Goal: Task Accomplishment & Management: Complete application form

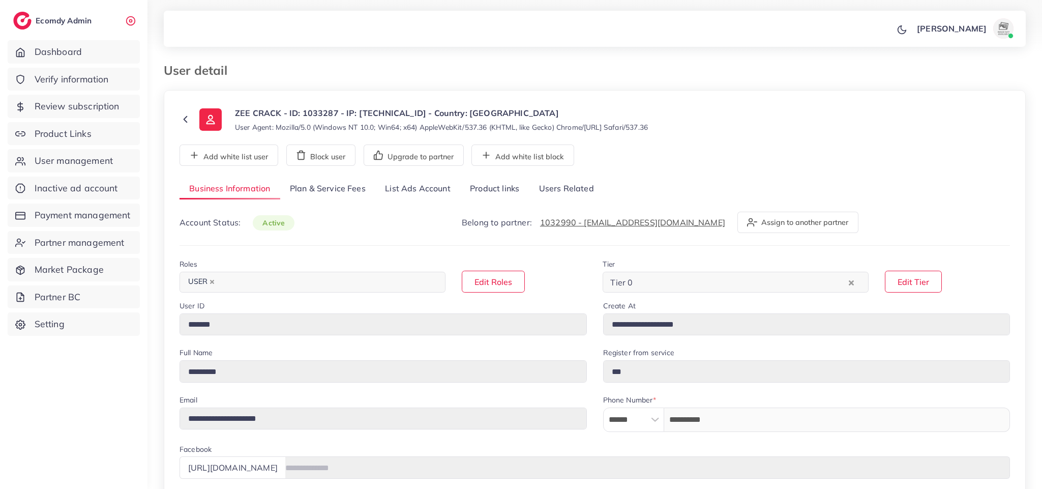
select select "********"
click at [821, 139] on div "**********" at bounding box center [595, 471] width 862 height 763
click at [504, 185] on link "Product links" at bounding box center [494, 189] width 69 height 22
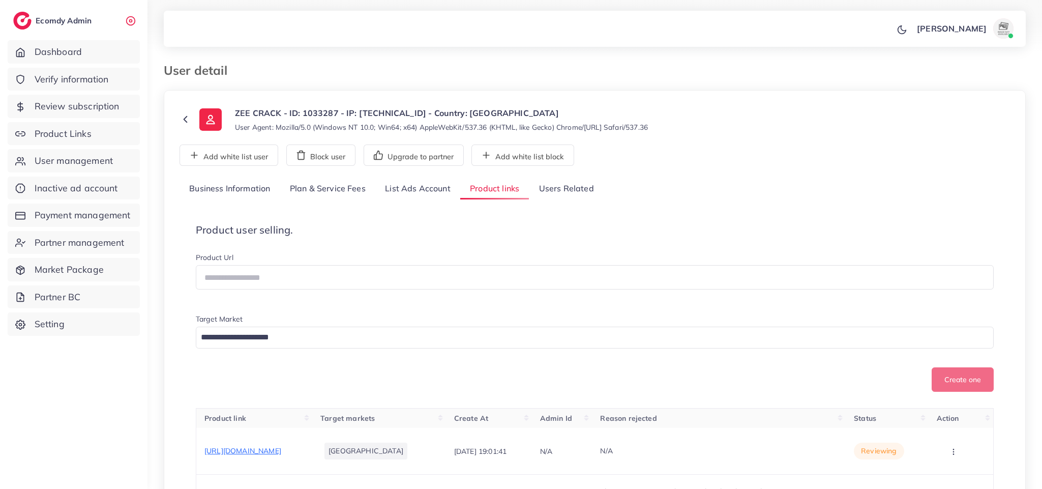
click at [746, 217] on div "Product user selling. Product Url Target Market Loading... Create one Product l…" at bounding box center [594, 432] width 830 height 451
click at [572, 196] on link "Users Related" at bounding box center [566, 189] width 74 height 22
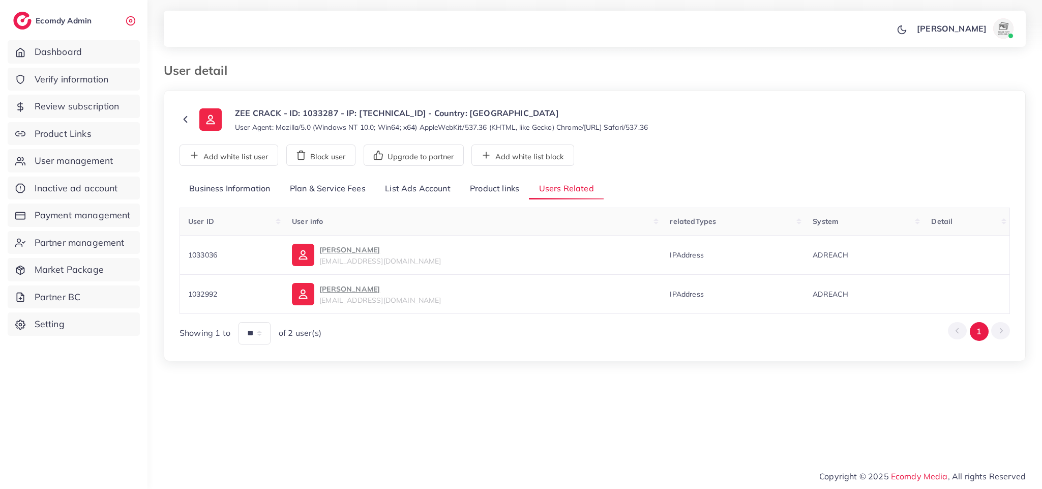
click at [478, 188] on link "Product links" at bounding box center [494, 189] width 69 height 22
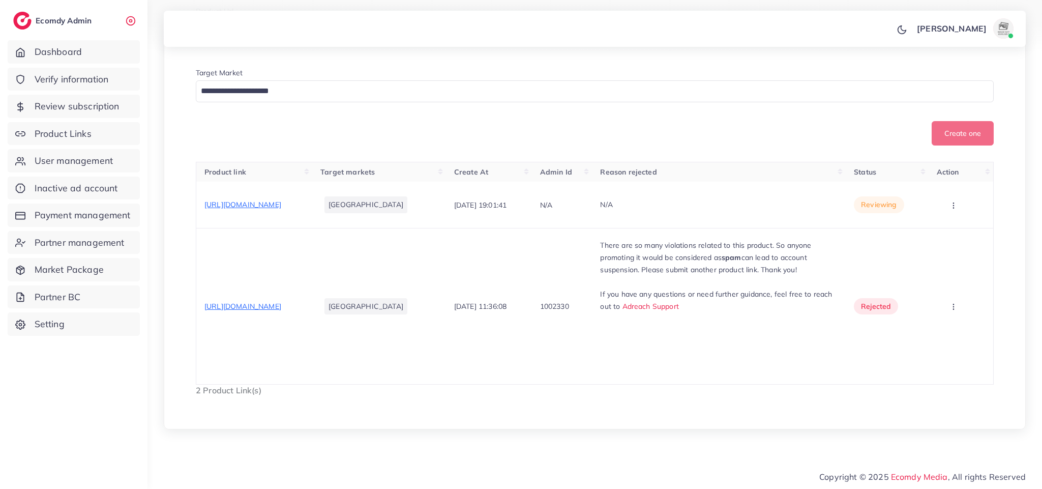
scroll to position [264, 0]
click at [281, 200] on span "https://zeecrack.shop/products/baby-carrier-ergonomic-baby-strap-one-shoulder-l…" at bounding box center [242, 204] width 77 height 9
click at [968, 198] on button "button" at bounding box center [954, 204] width 36 height 23
click at [953, 231] on span "Approve" at bounding box center [945, 236] width 34 height 10
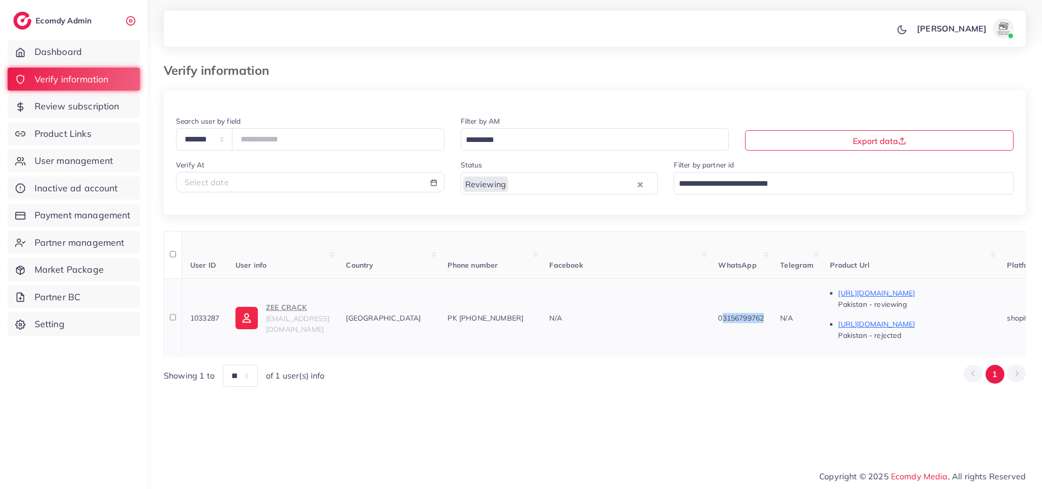
drag, startPoint x: 571, startPoint y: 357, endPoint x: 617, endPoint y: 353, distance: 46.0
click at [617, 353] on td "N/A" at bounding box center [625, 317] width 169 height 78
click at [597, 373] on div "Showing 1 to ** ** ** *** of 1 user(s) info 1" at bounding box center [595, 376] width 862 height 22
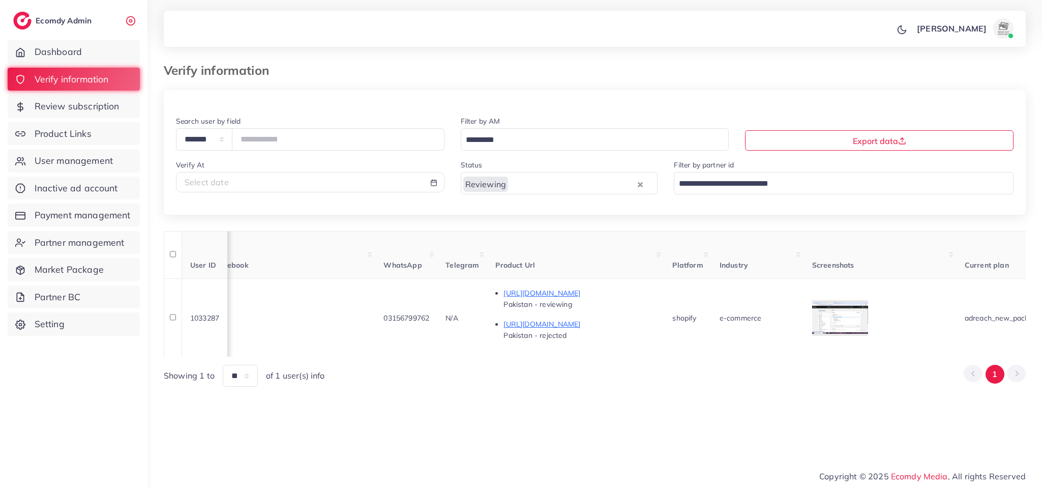
scroll to position [0, 574]
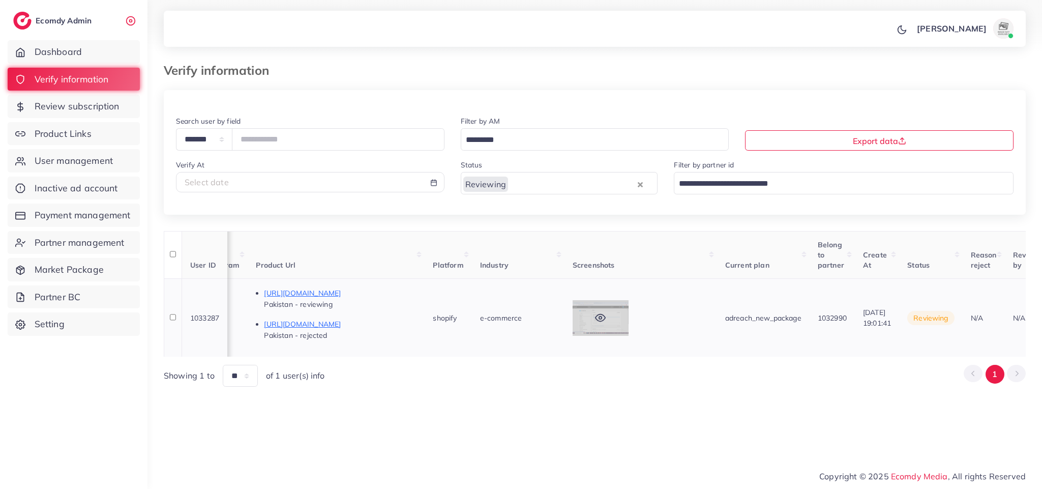
click at [609, 318] on div at bounding box center [600, 318] width 56 height 36
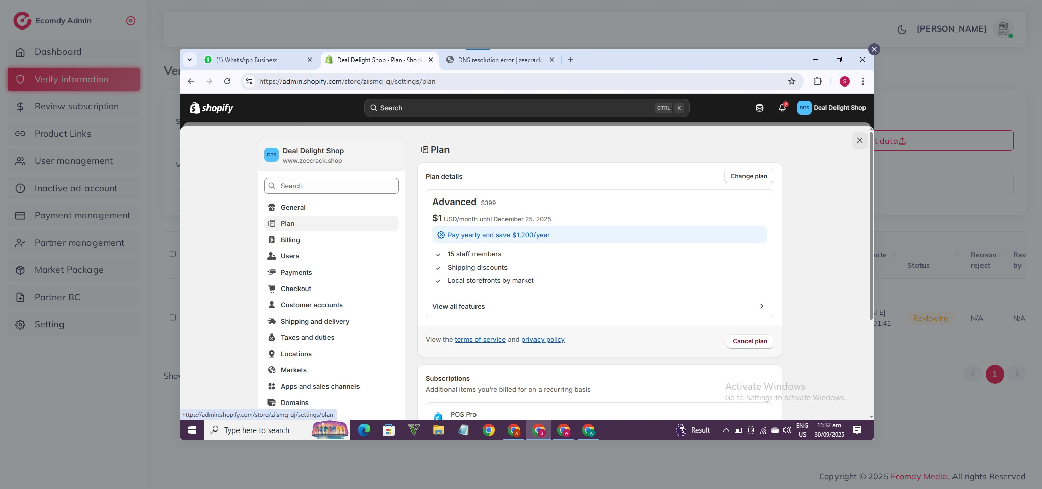
click at [669, 473] on div at bounding box center [521, 244] width 1042 height 489
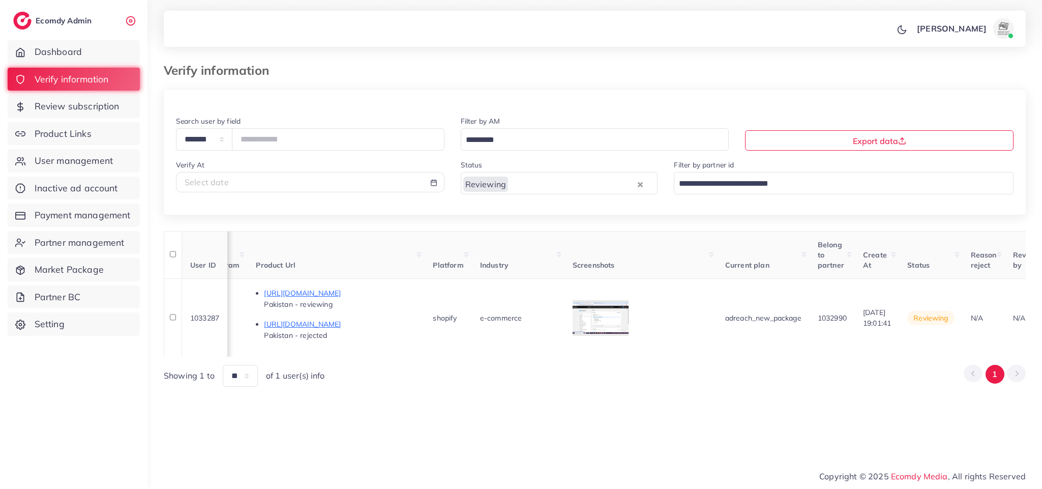
scroll to position [0, 784]
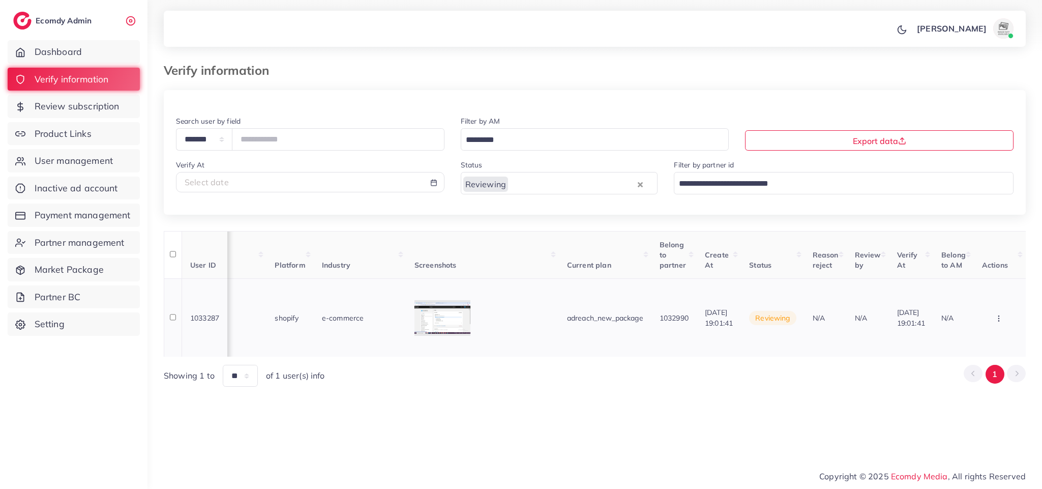
click at [1000, 316] on icon "button" at bounding box center [998, 318] width 8 height 8
click at [974, 246] on span "Approve" at bounding box center [970, 249] width 34 height 10
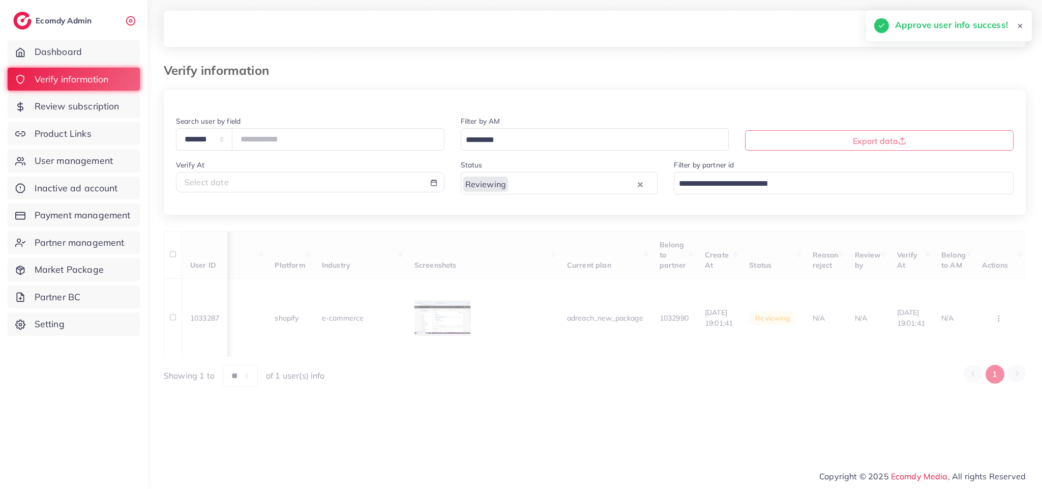
scroll to position [0, 777]
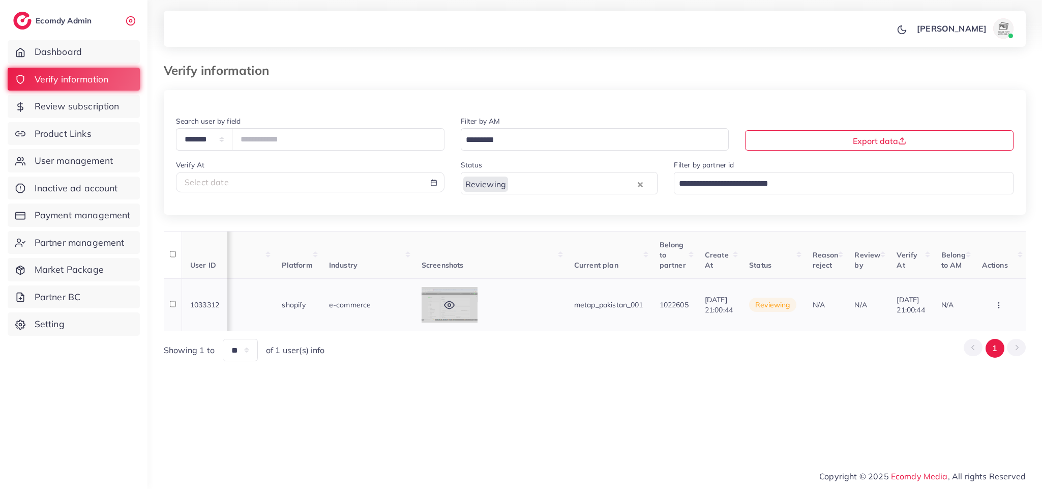
click at [421, 310] on div at bounding box center [449, 305] width 56 height 36
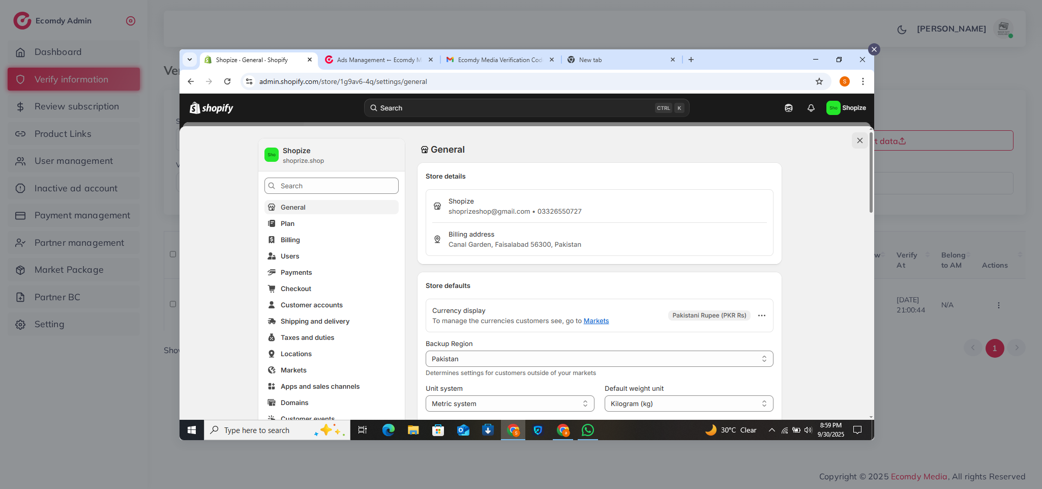
click at [544, 469] on div at bounding box center [521, 244] width 1042 height 489
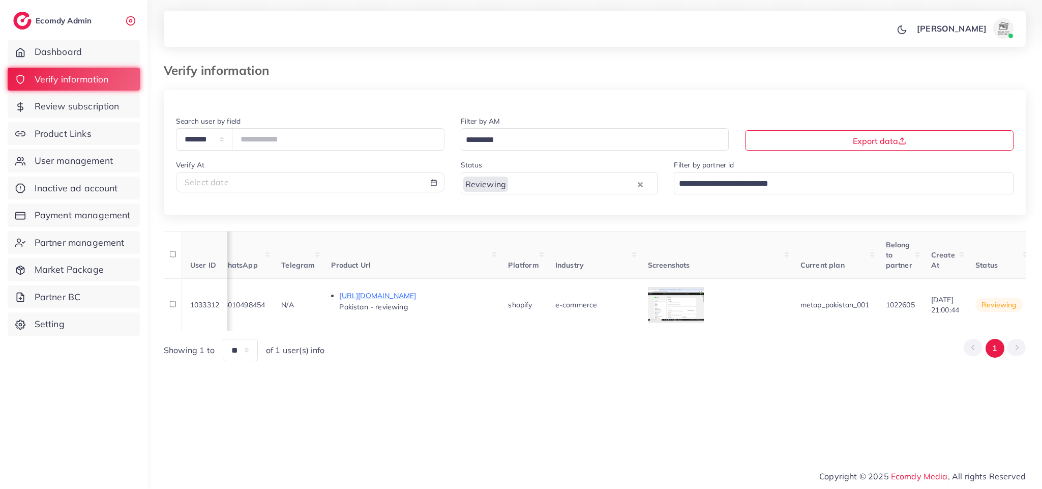
scroll to position [0, 489]
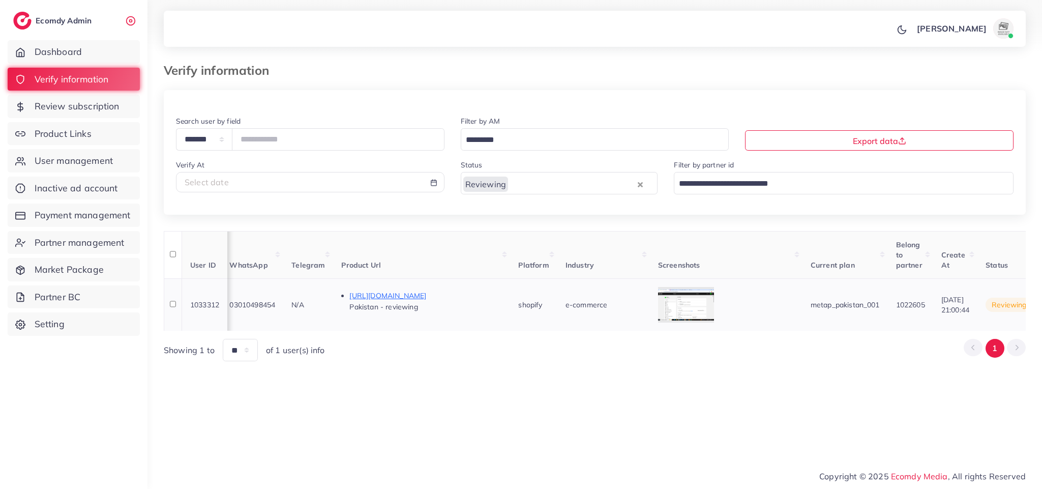
drag, startPoint x: 302, startPoint y: 305, endPoint x: 235, endPoint y: 304, distance: 67.1
click at [235, 304] on tr "1033312 Shoprize shoprizeshop@gmail.com Pakistan PK +9203010498454 N/A 03010498…" at bounding box center [468, 304] width 1587 height 52
copy tr "Shoprize shoprizeshop@gmail.com Pakistan PK +9203010498454 N/A 03010498454"
click at [705, 286] on td at bounding box center [726, 304] width 153 height 52
click at [705, 293] on div at bounding box center [686, 305] width 56 height 36
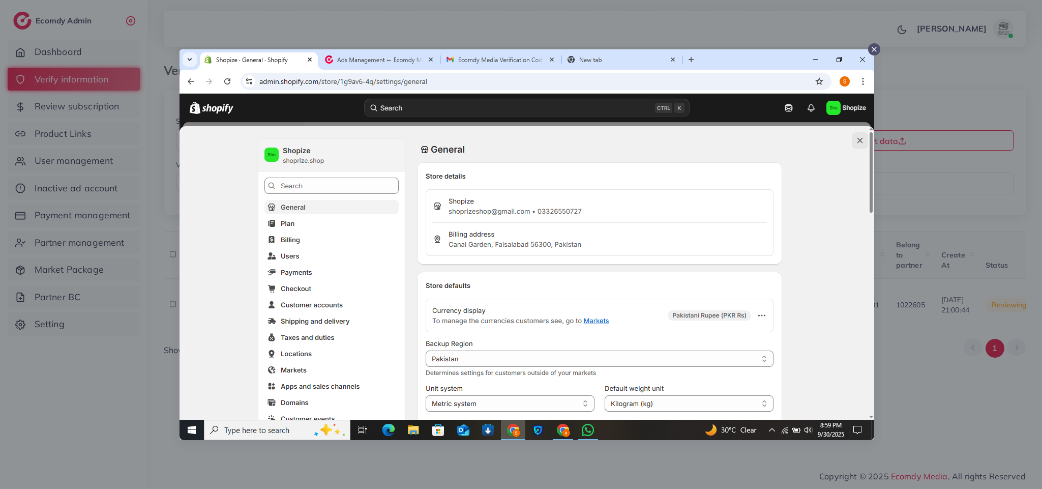
click at [996, 400] on div at bounding box center [521, 244] width 1042 height 489
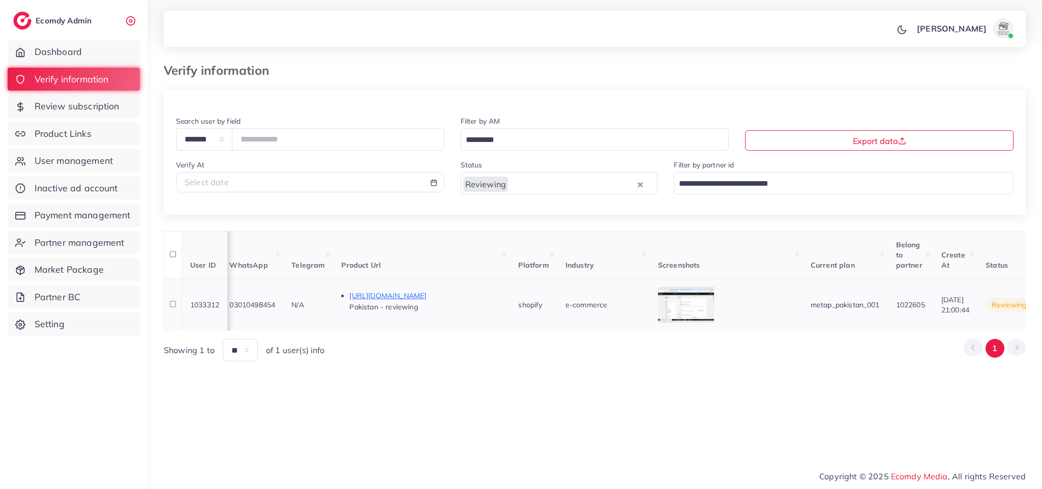
drag, startPoint x: 298, startPoint y: 310, endPoint x: 247, endPoint y: 315, distance: 51.1
click at [247, 315] on td "03010498454" at bounding box center [252, 304] width 62 height 52
copy span "03010498454"
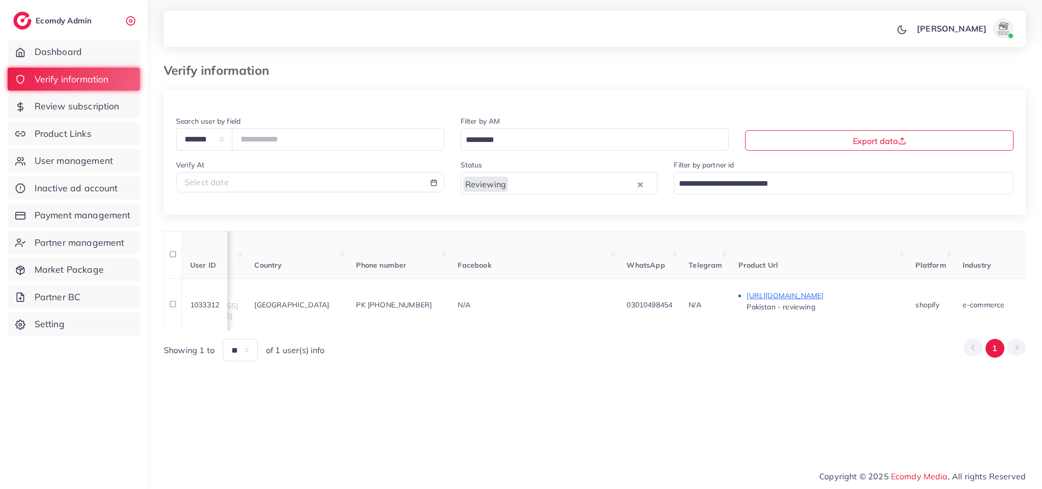
scroll to position [0, 0]
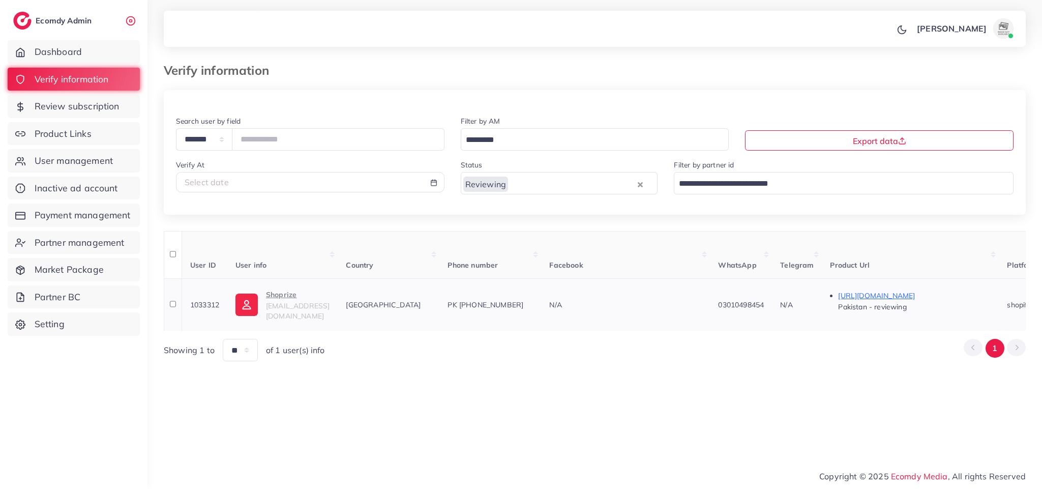
click at [274, 311] on span "shoprizeshop@gmail.com" at bounding box center [298, 310] width 64 height 19
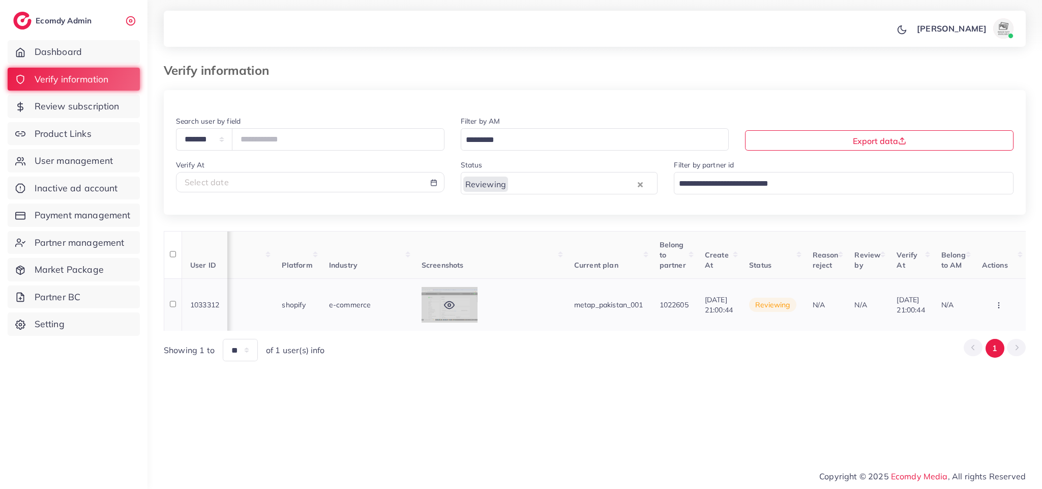
click at [444, 308] on icon at bounding box center [449, 304] width 10 height 7
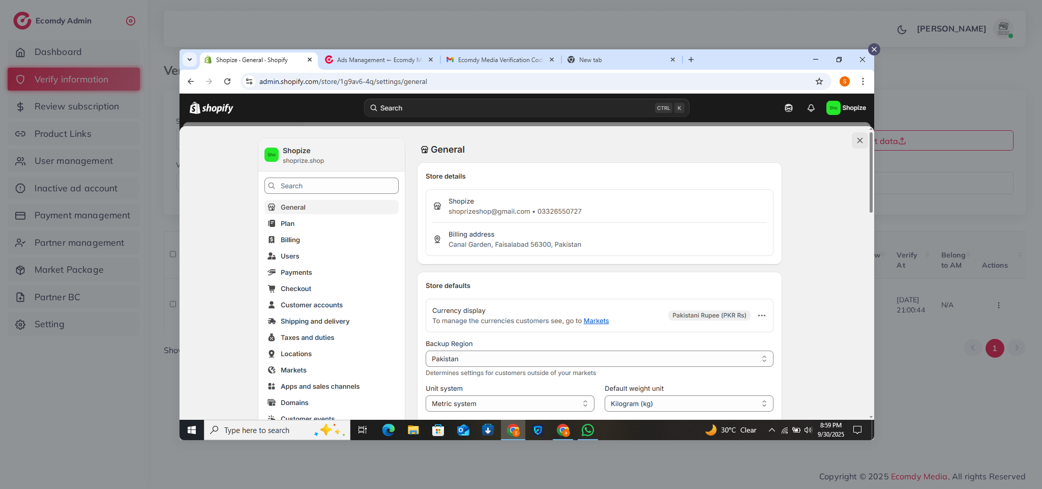
click at [583, 487] on div at bounding box center [521, 244] width 1042 height 489
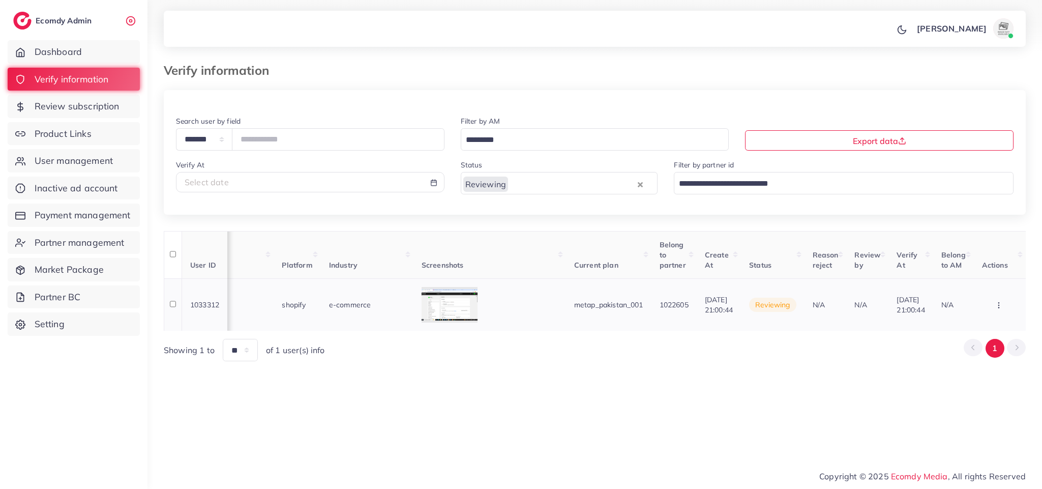
click at [997, 306] on icon "button" at bounding box center [998, 305] width 8 height 8
click at [996, 252] on link "Approve" at bounding box center [982, 248] width 80 height 22
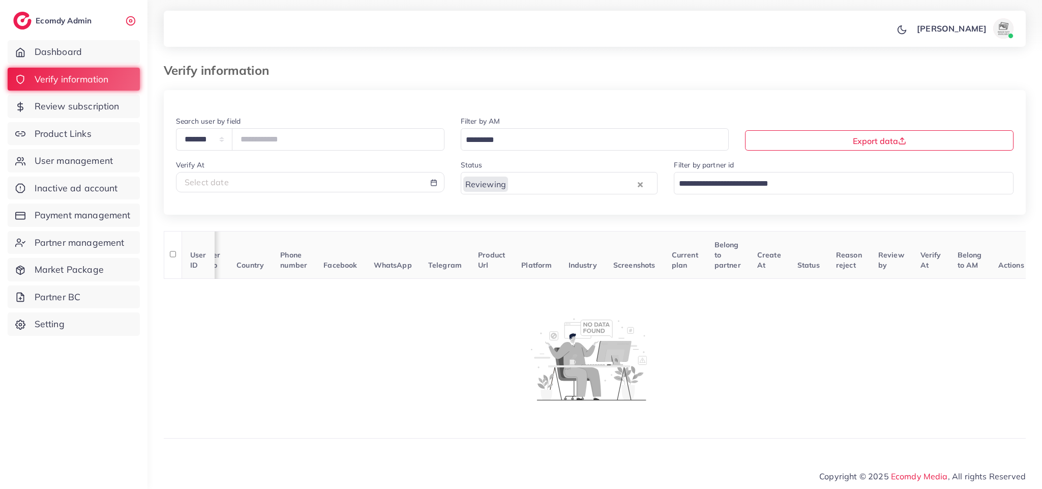
scroll to position [0, 0]
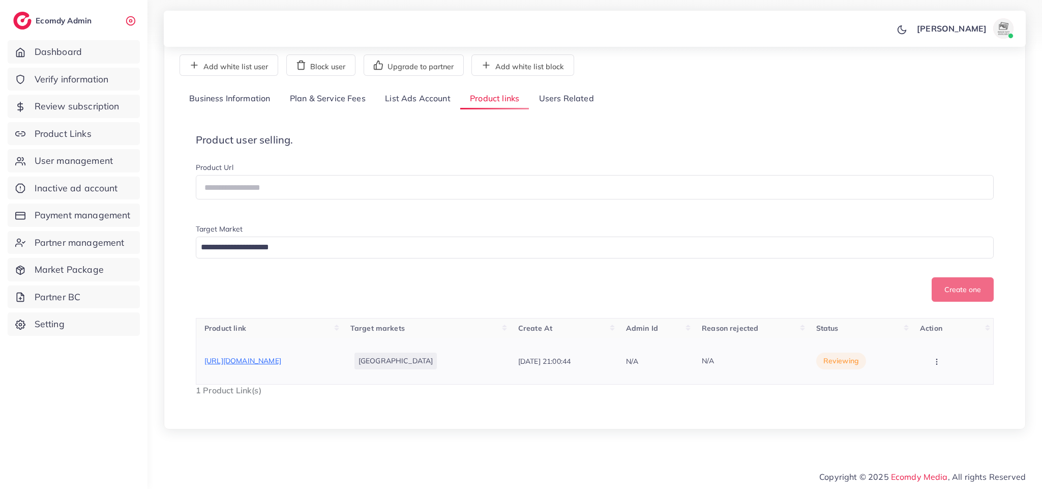
scroll to position [92, 0]
click at [242, 363] on span "[URL][DOMAIN_NAME]" at bounding box center [242, 360] width 77 height 9
click at [940, 359] on icon "button" at bounding box center [936, 361] width 8 height 8
click at [935, 334] on span "Approve" at bounding box center [944, 335] width 34 height 10
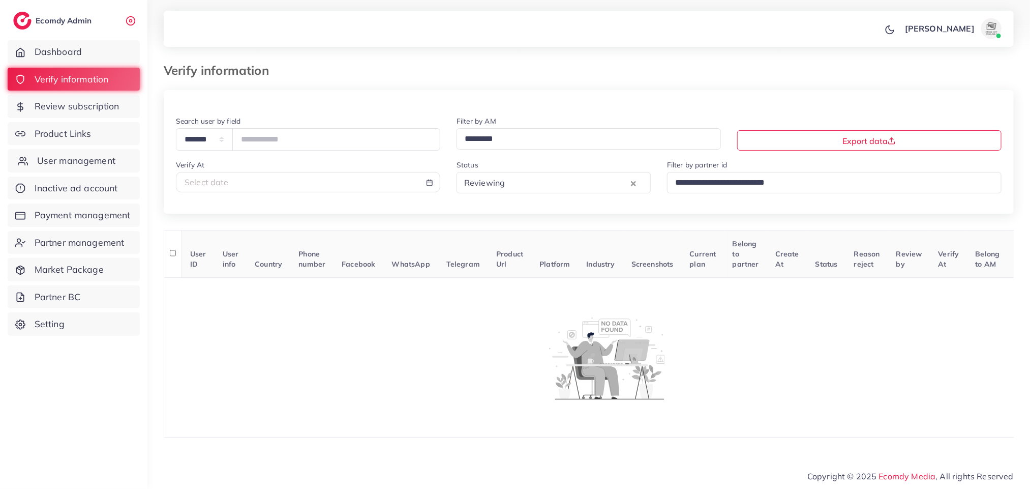
click at [83, 156] on span "User management" at bounding box center [76, 160] width 78 height 13
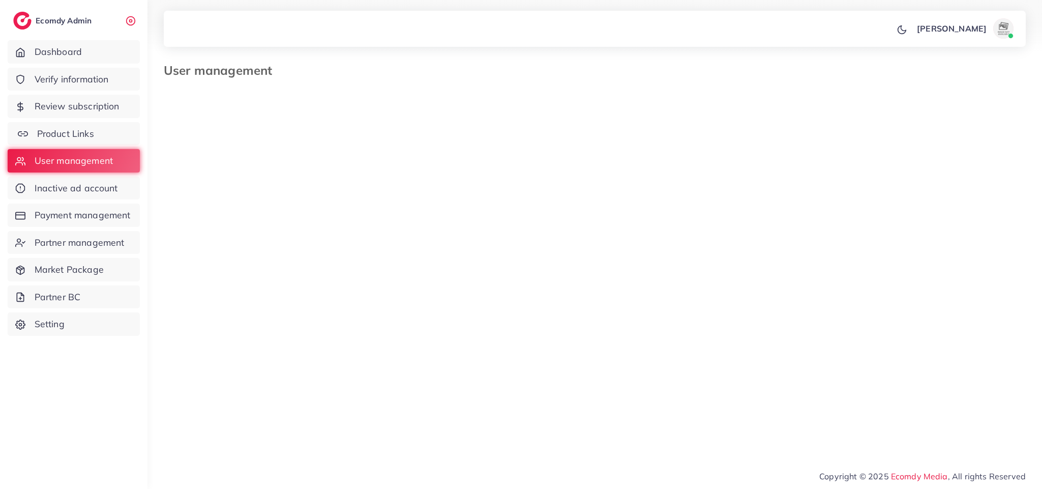
click at [116, 128] on link "Product Links" at bounding box center [74, 133] width 132 height 23
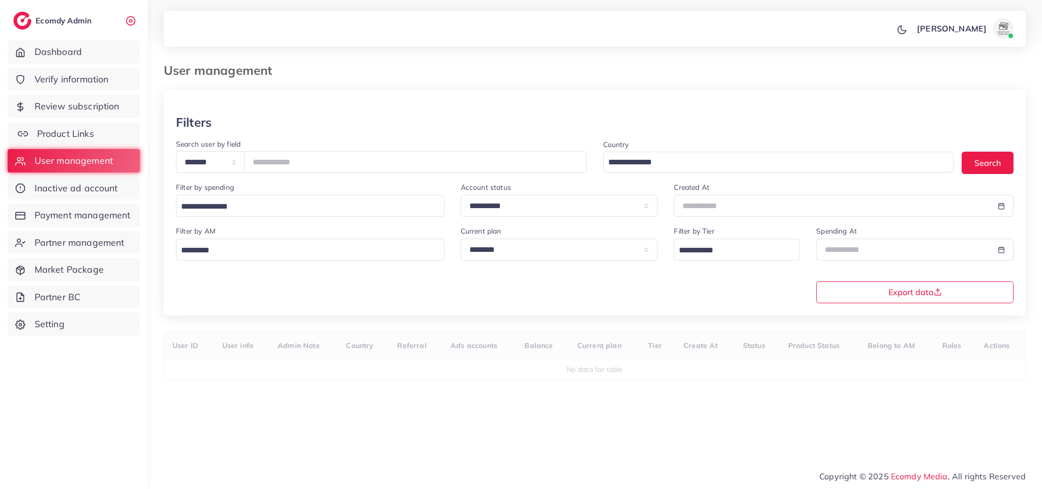
click at [116, 128] on link "Product Links" at bounding box center [74, 133] width 132 height 23
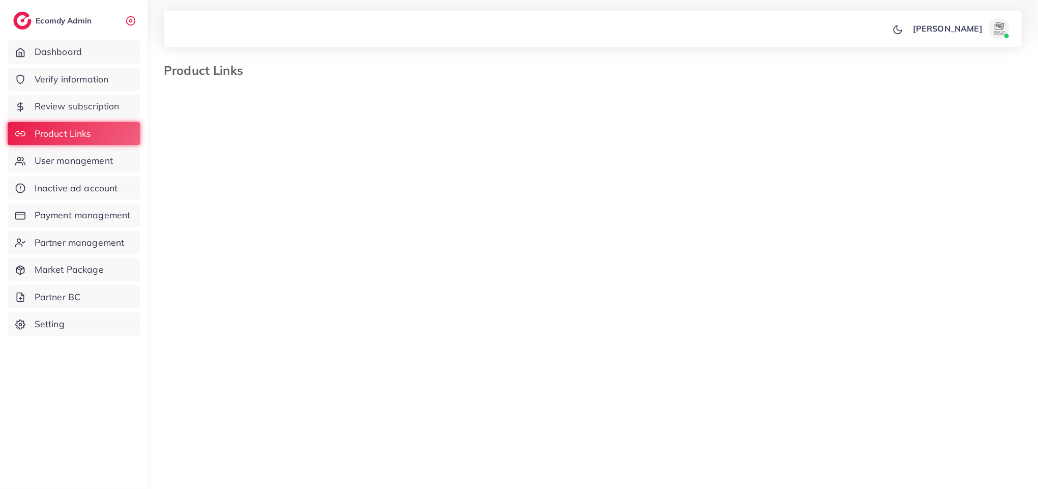
select select "*********"
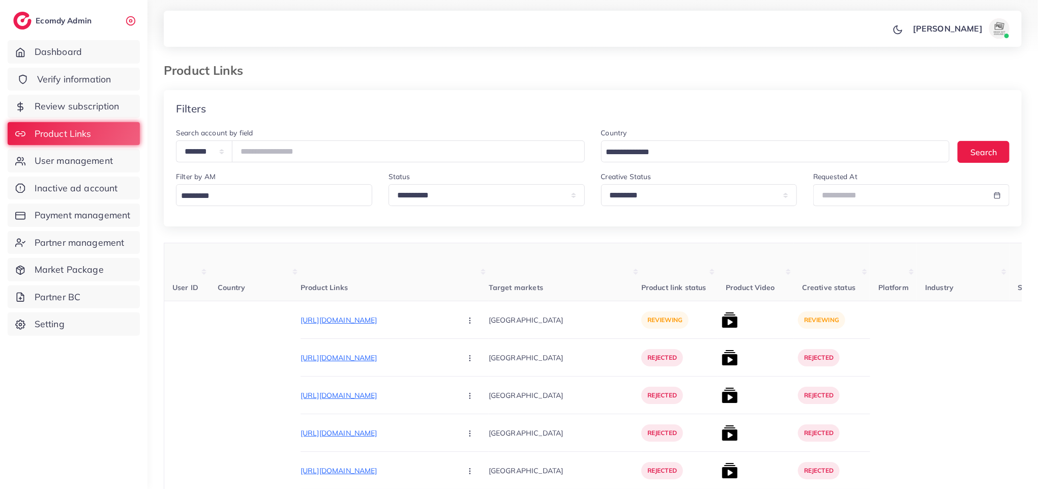
click at [75, 75] on span "Verify information" at bounding box center [74, 79] width 74 height 13
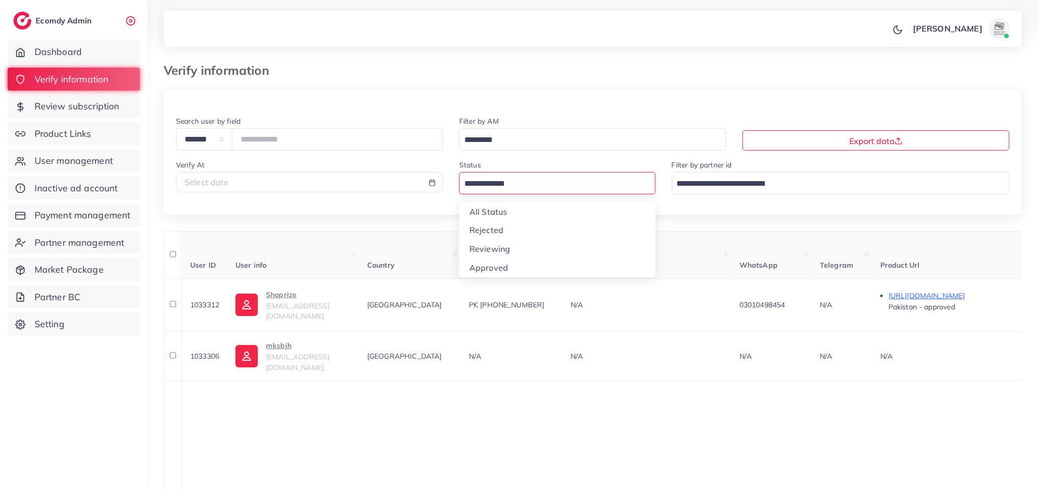
click at [609, 178] on input "Search for option" at bounding box center [551, 184] width 181 height 16
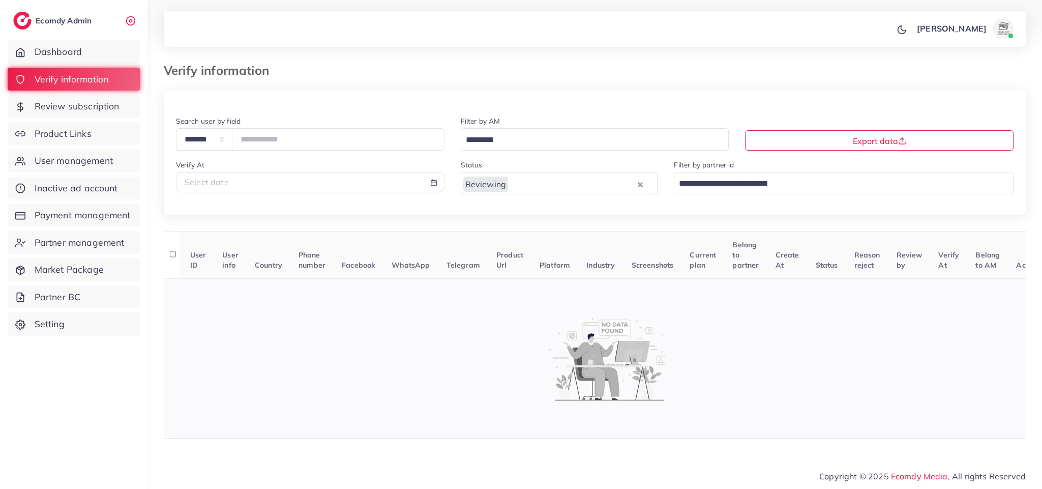
click at [816, 375] on div at bounding box center [607, 358] width 875 height 83
click at [398, 355] on div at bounding box center [607, 358] width 875 height 83
click at [368, 348] on div at bounding box center [607, 358] width 875 height 83
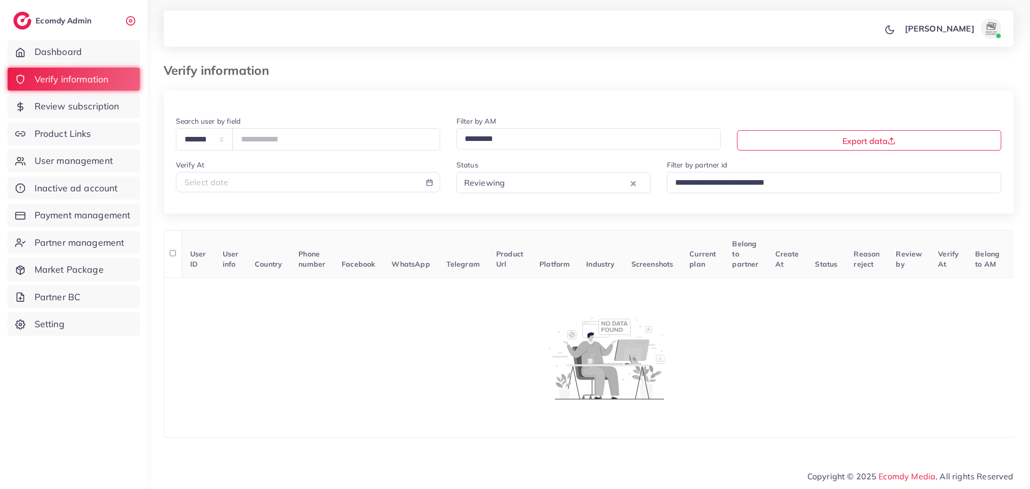
click at [7, 377] on ul "Dashboard Verify information Review subscription Product Links User management …" at bounding box center [73, 262] width 147 height 452
click at [714, 69] on div "Verify information" at bounding box center [481, 70] width 650 height 15
click at [512, 180] on input "Search for option" at bounding box center [568, 183] width 120 height 16
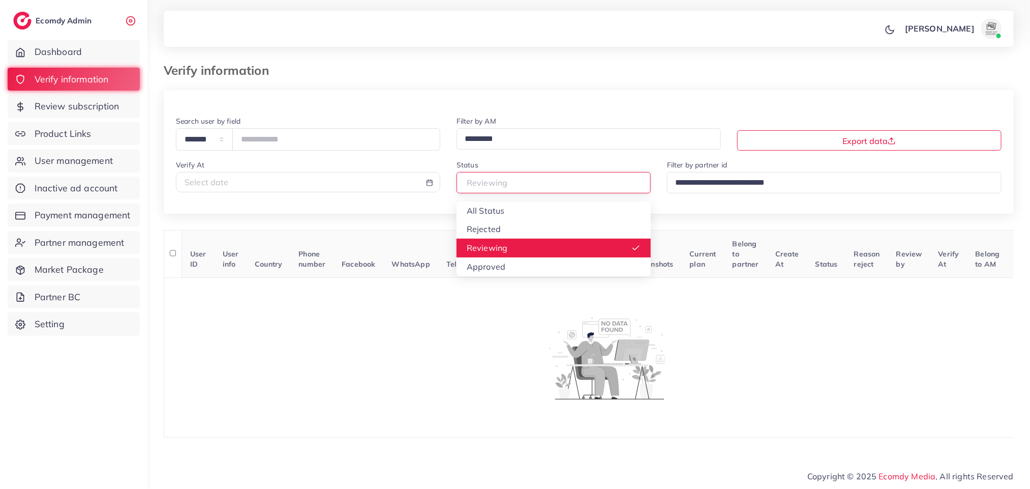
click at [512, 180] on input "Search for option" at bounding box center [549, 183] width 176 height 16
click at [505, 247] on div "**********" at bounding box center [589, 264] width 850 height 348
click at [531, 183] on input "Search for option" at bounding box center [549, 183] width 176 height 16
click at [488, 249] on div "**********" at bounding box center [589, 264] width 850 height 348
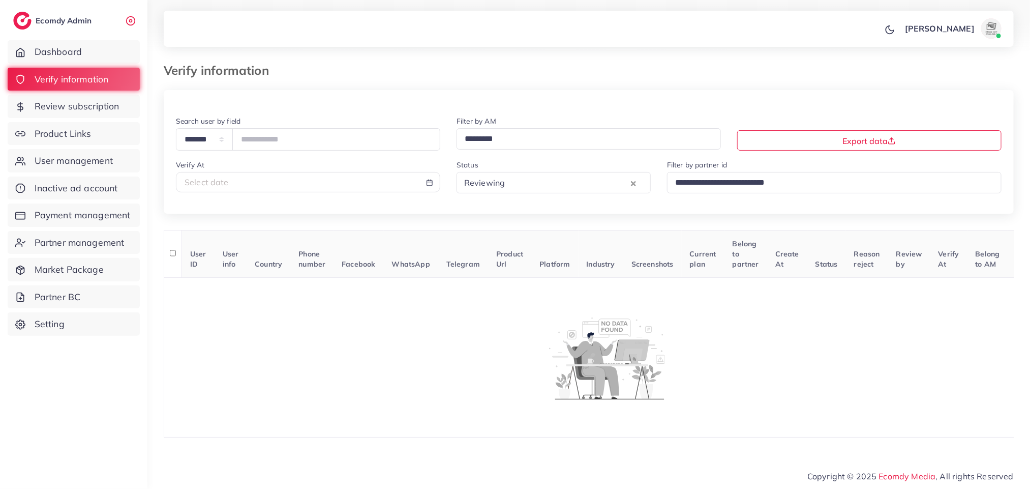
scroll to position [5, 0]
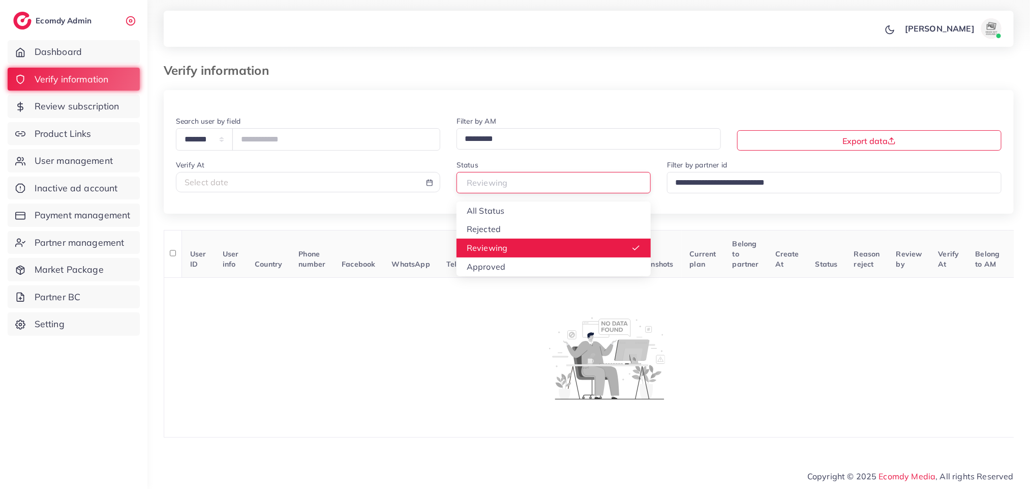
click at [559, 180] on input "Search for option" at bounding box center [549, 183] width 176 height 16
click at [512, 247] on div "**********" at bounding box center [589, 264] width 850 height 348
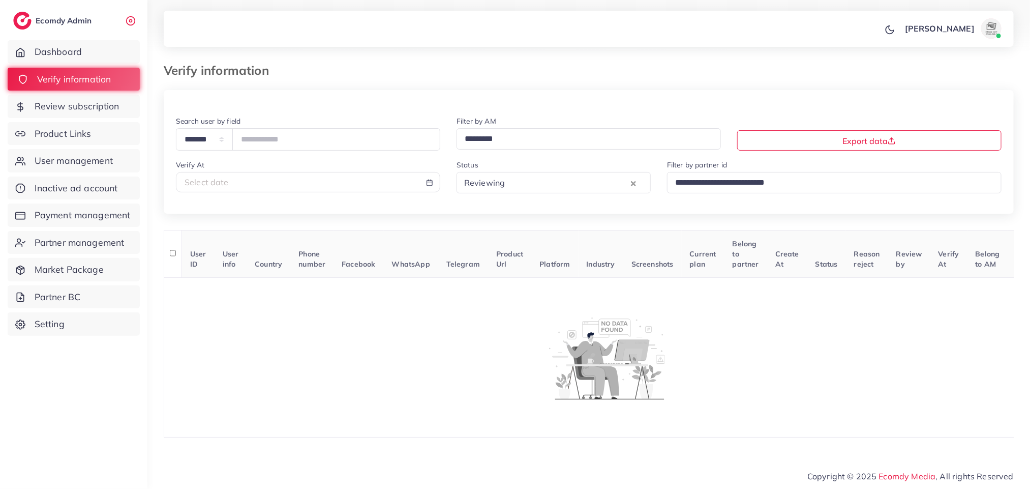
click at [119, 69] on link "Verify information" at bounding box center [74, 79] width 132 height 23
click at [348, 180] on div "Select date" at bounding box center [308, 182] width 247 height 12
select select "*"
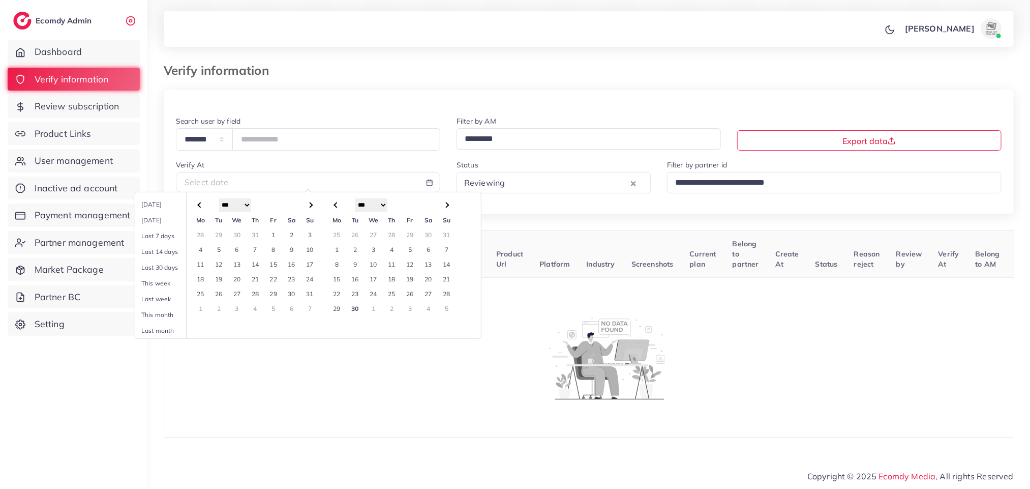
click at [358, 311] on td "30" at bounding box center [355, 308] width 18 height 15
